Goal: Task Accomplishment & Management: Use online tool/utility

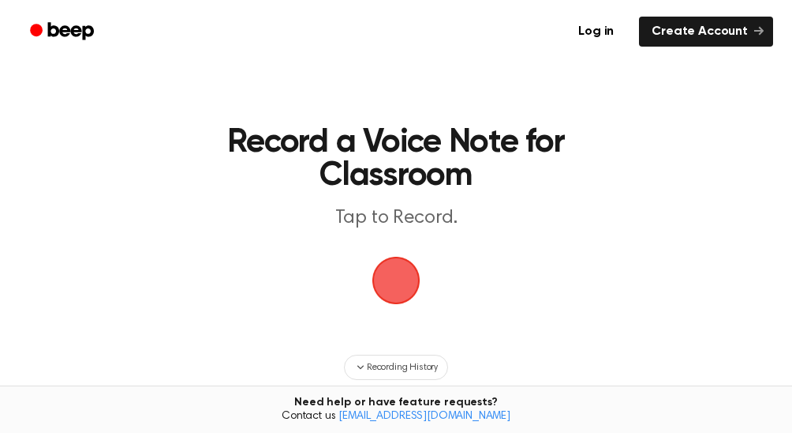
click at [107, 99] on main "Record a Voice Note for Classroom Tap to Record. Recording History Tired of cop…" at bounding box center [396, 290] width 792 height 580
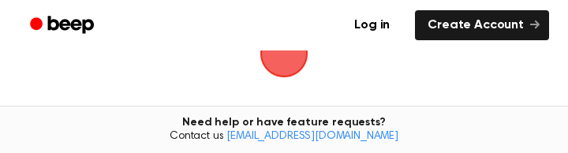
scroll to position [126, 0]
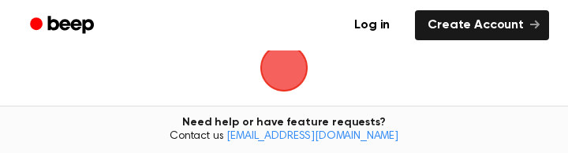
click at [283, 64] on span "button" at bounding box center [284, 68] width 48 height 48
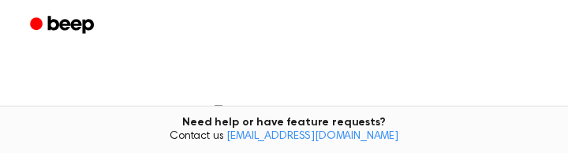
click at [565, 146] on div "Need help or have feature requests? Contact us [EMAIL_ADDRESS][DOMAIN_NAME]" at bounding box center [284, 129] width 568 height 47
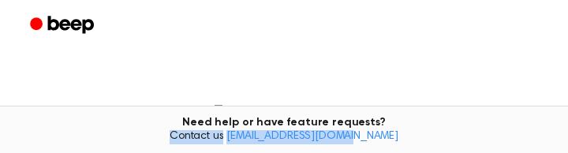
click at [565, 146] on div "Need help or have feature requests? Contact us [EMAIL_ADDRESS][DOMAIN_NAME]" at bounding box center [284, 129] width 568 height 47
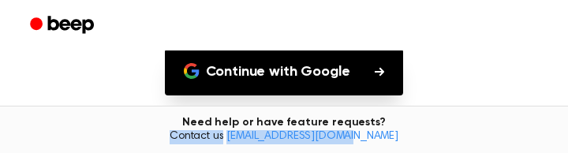
scroll to position [221, 0]
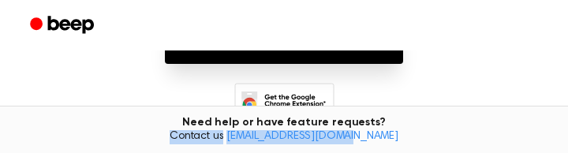
click at [309, 58] on button "Continue with Google" at bounding box center [284, 40] width 239 height 47
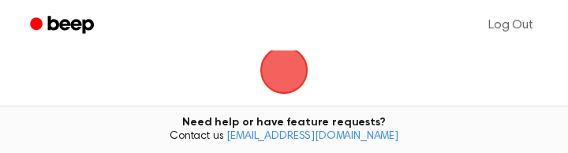
scroll to position [129, 0]
click at [286, 73] on span "button" at bounding box center [284, 64] width 57 height 57
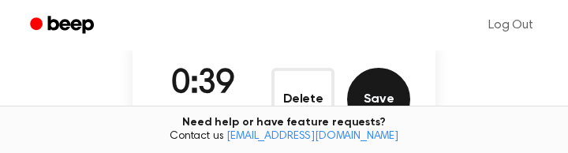
click at [364, 89] on button "Save" at bounding box center [378, 99] width 63 height 63
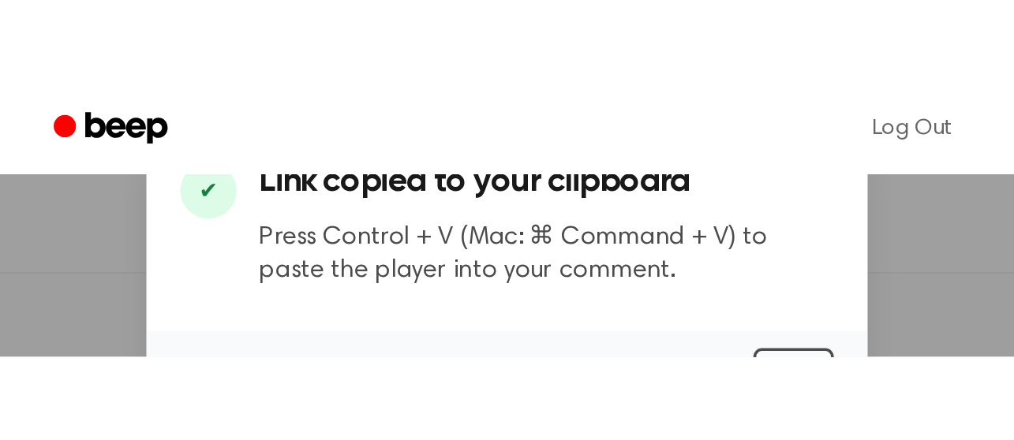
scroll to position [385, 0]
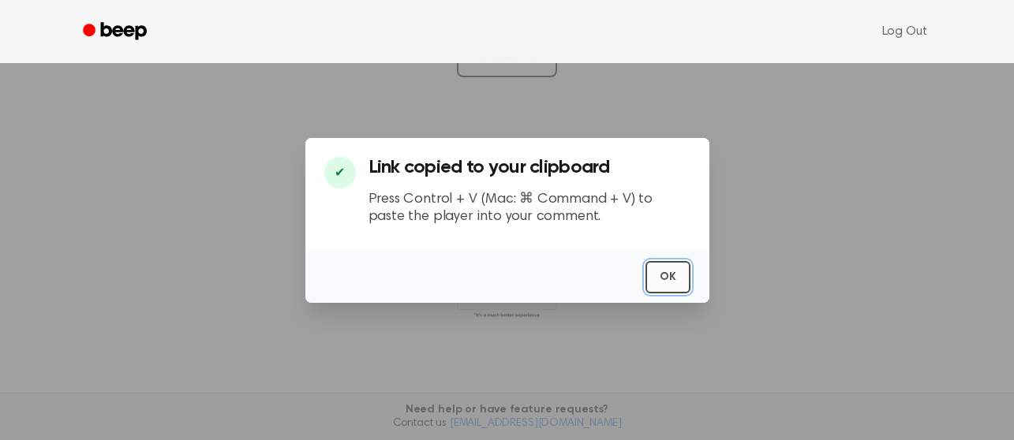
click at [666, 275] on button "OK" at bounding box center [668, 277] width 45 height 32
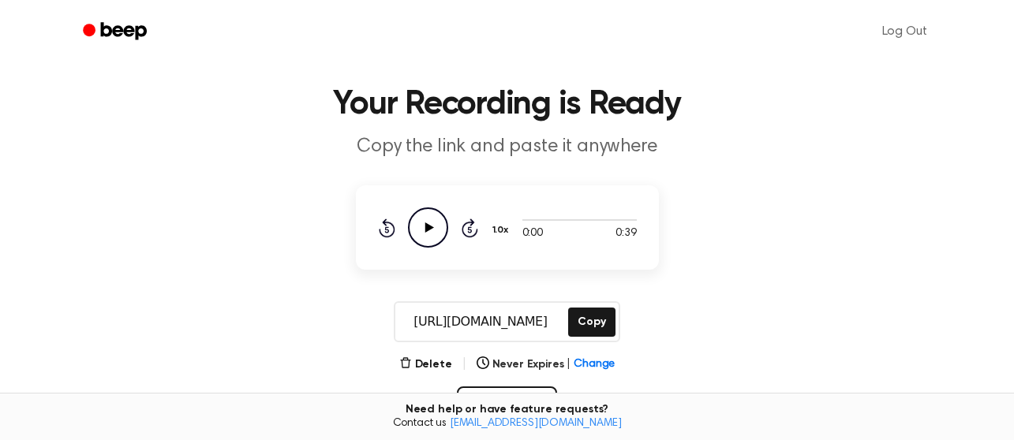
scroll to position [0, 0]
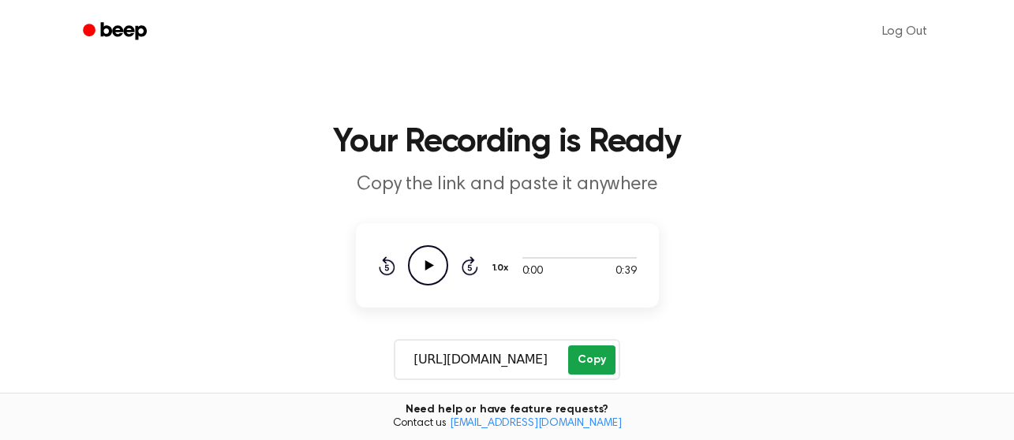
click at [592, 360] on button "Copy" at bounding box center [591, 360] width 47 height 29
